Goal: Transaction & Acquisition: Purchase product/service

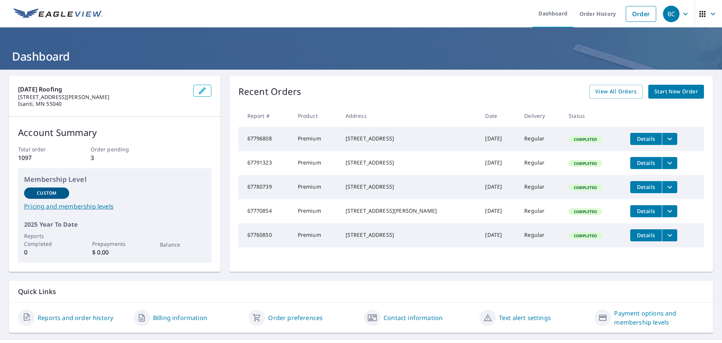
click at [664, 90] on span "Start New Order" at bounding box center [677, 91] width 44 height 9
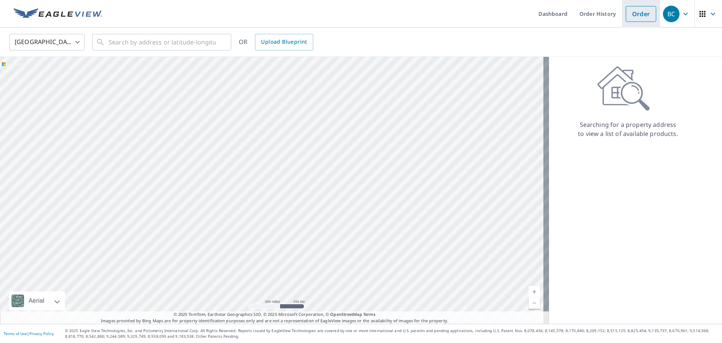
click at [648, 14] on link "Order" at bounding box center [641, 14] width 30 height 16
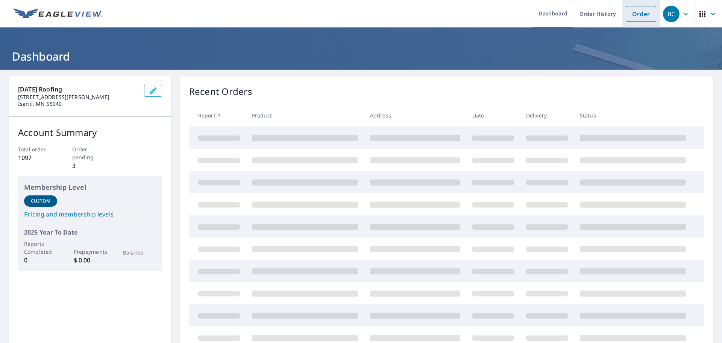
click at [649, 17] on link "Order" at bounding box center [641, 14] width 30 height 16
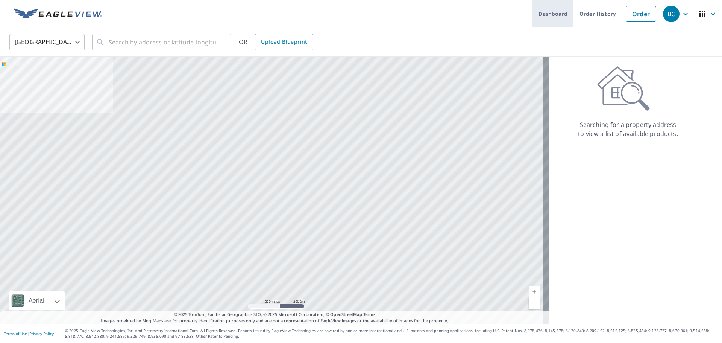
click at [555, 21] on link "Dashboard" at bounding box center [553, 13] width 41 height 27
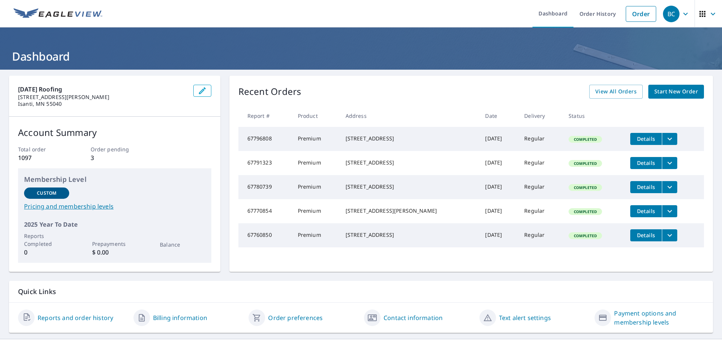
click at [410, 73] on div "[DATE] Roofing [STREET_ADDRESS] Account Summary Total order 1097 Order pending …" at bounding box center [361, 204] width 722 height 269
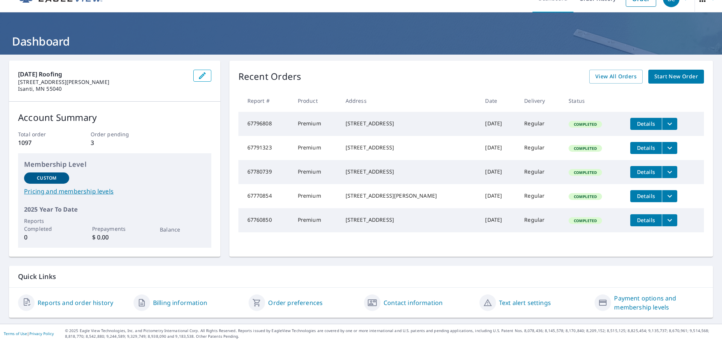
scroll to position [15, 0]
click at [668, 78] on span "Start New Order" at bounding box center [677, 76] width 44 height 9
